Goal: Information Seeking & Learning: Learn about a topic

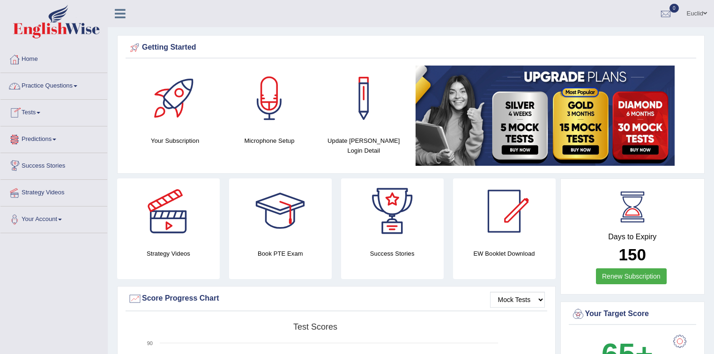
click at [58, 89] on link "Practice Questions" at bounding box center [53, 84] width 107 height 23
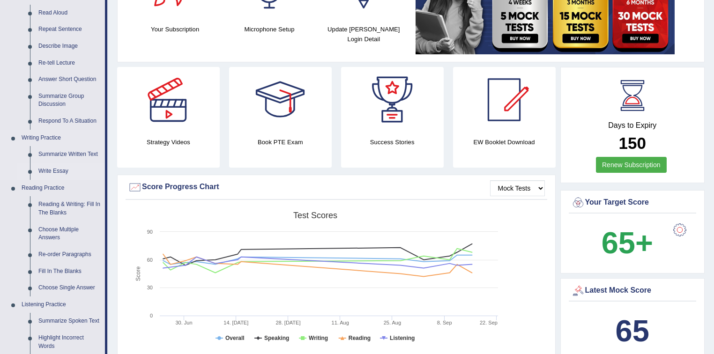
scroll to position [112, 0]
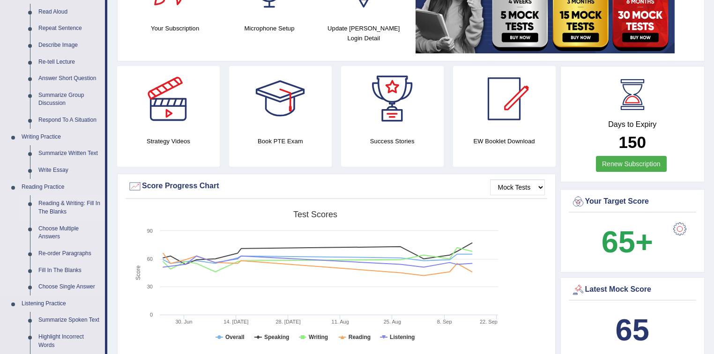
click at [60, 204] on link "Reading & Writing: Fill In The Blanks" at bounding box center [69, 207] width 71 height 25
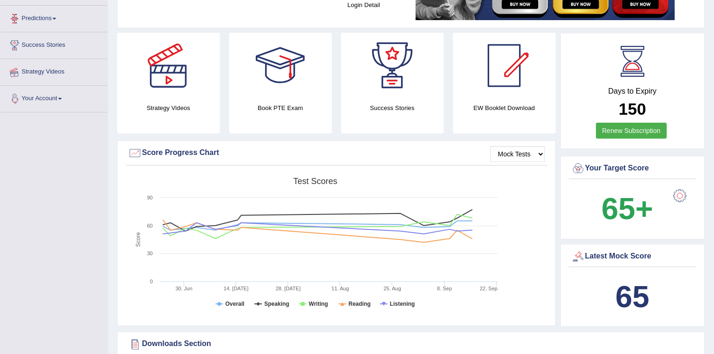
scroll to position [272, 0]
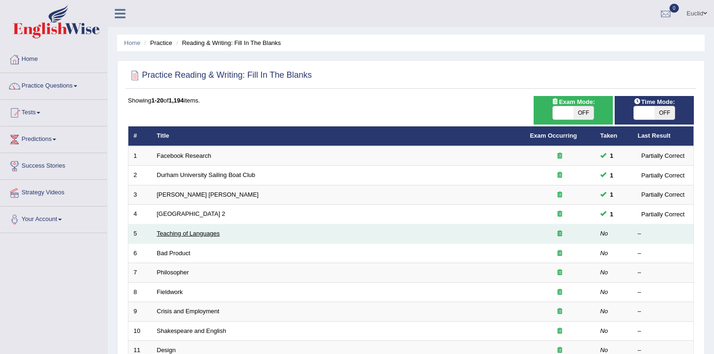
click at [195, 232] on link "Teaching of Languages" at bounding box center [188, 233] width 63 height 7
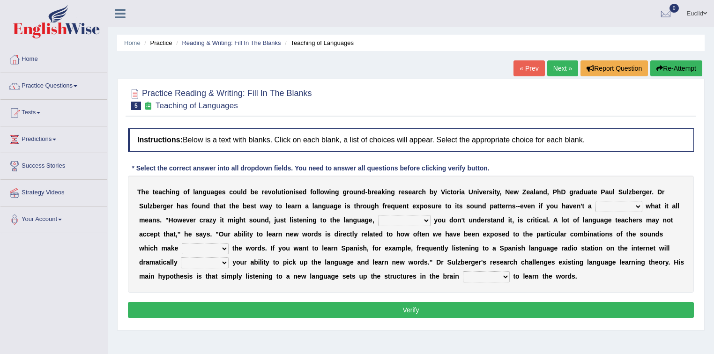
click at [633, 204] on select "dew claw clue due" at bounding box center [618, 206] width 47 height 11
select select "clue"
click at [595, 201] on select "dew claw clue due" at bounding box center [618, 206] width 47 height 11
click at [418, 217] on select "but also all together even though if so" at bounding box center [404, 220] width 52 height 11
select select "even though"
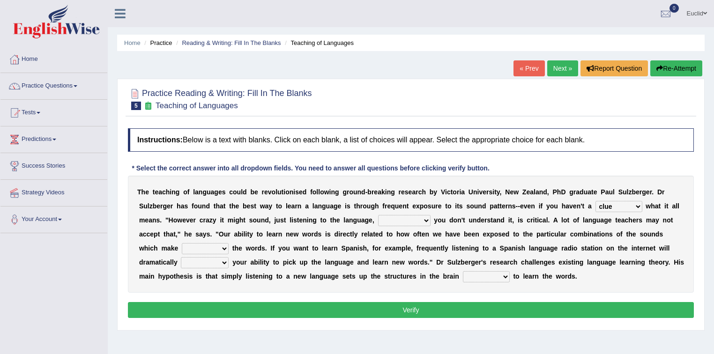
click at [378, 215] on select "but also all together even though if so" at bounding box center [404, 220] width 52 height 11
click at [218, 246] on select "down up of on" at bounding box center [205, 248] width 47 height 11
select select "up"
click at [182, 243] on select "down up of on" at bounding box center [205, 248] width 47 height 11
click at [219, 258] on select "evaluate exaggerate describe boost" at bounding box center [205, 262] width 48 height 11
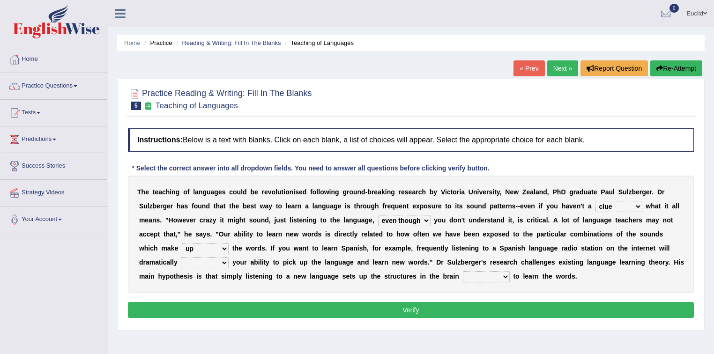
select select "boost"
click at [181, 257] on select "evaluate exaggerate describe boost" at bounding box center [205, 262] width 48 height 11
click at [495, 276] on select "requiring required directed to require" at bounding box center [486, 276] width 47 height 11
select select "directed"
click at [463, 271] on select "requiring required directed to require" at bounding box center [486, 276] width 47 height 11
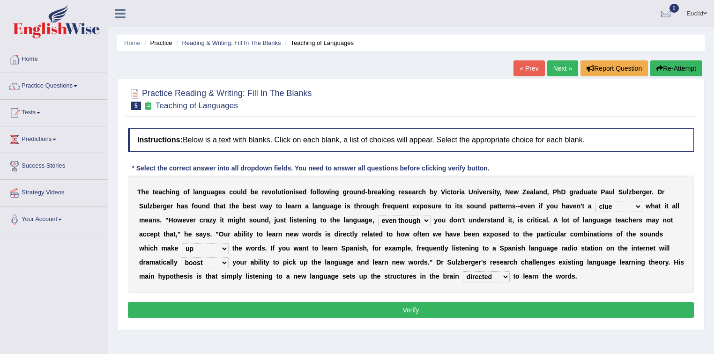
click at [492, 310] on button "Verify" at bounding box center [411, 310] width 566 height 16
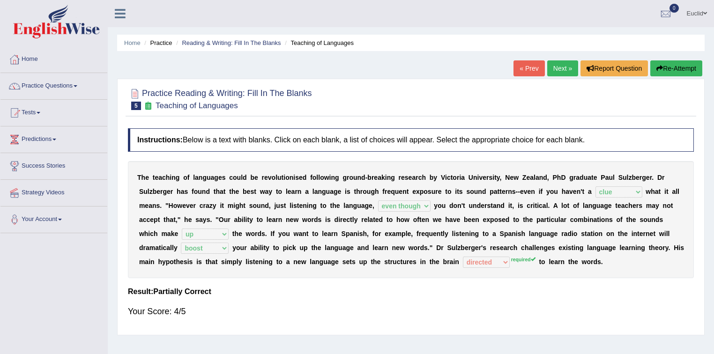
click at [561, 67] on link "Next »" at bounding box center [562, 68] width 31 height 16
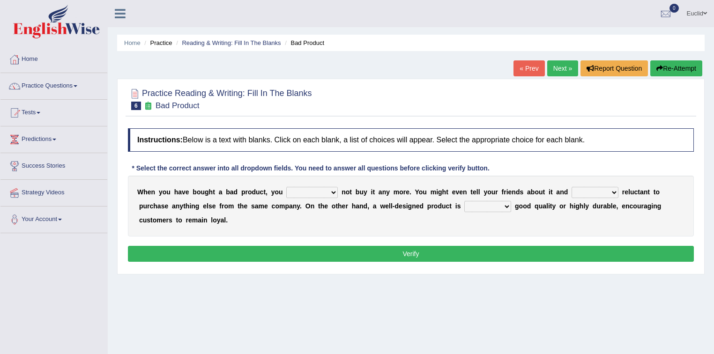
click at [332, 189] on select "would have should have should" at bounding box center [312, 192] width 52 height 11
select select "should"
click at [286, 187] on select "would have should have should" at bounding box center [312, 192] width 52 height 11
click at [604, 192] on select "is are be being" at bounding box center [594, 192] width 47 height 11
select select "be"
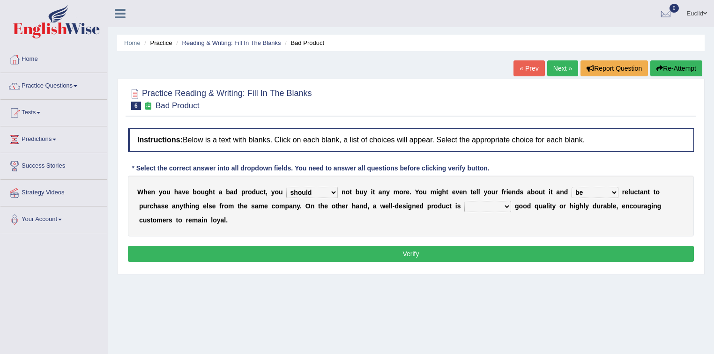
click at [571, 187] on select "is are be being" at bounding box center [594, 192] width 47 height 11
click at [504, 206] on select "both also neither either" at bounding box center [487, 206] width 47 height 11
select select "either"
click at [464, 201] on select "both also neither either" at bounding box center [487, 206] width 47 height 11
click at [428, 254] on button "Verify" at bounding box center [411, 254] width 566 height 16
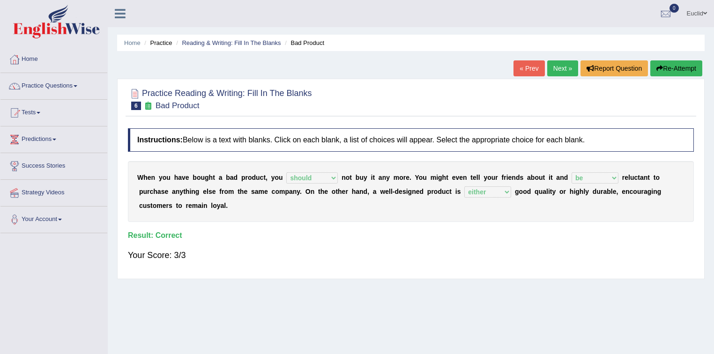
click at [557, 71] on link "Next »" at bounding box center [562, 68] width 31 height 16
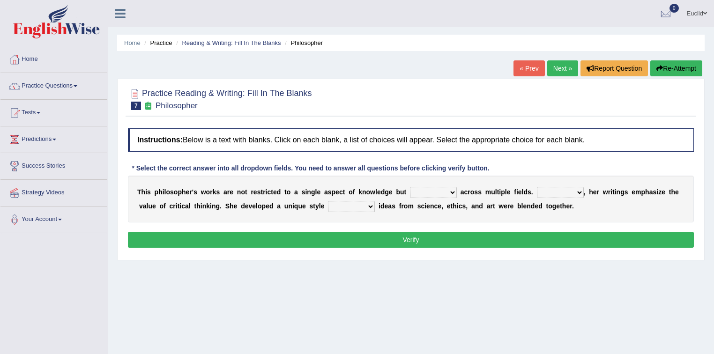
click at [450, 194] on select "constrain contain assemble extend" at bounding box center [433, 192] width 47 height 11
select select "contain"
click at [410, 187] on select "constrain contain assemble extend" at bounding box center [433, 192] width 47 height 11
click at [577, 192] on select "Rather So Moreover Likely" at bounding box center [560, 192] width 47 height 11
